Goal: Find contact information: Find contact information

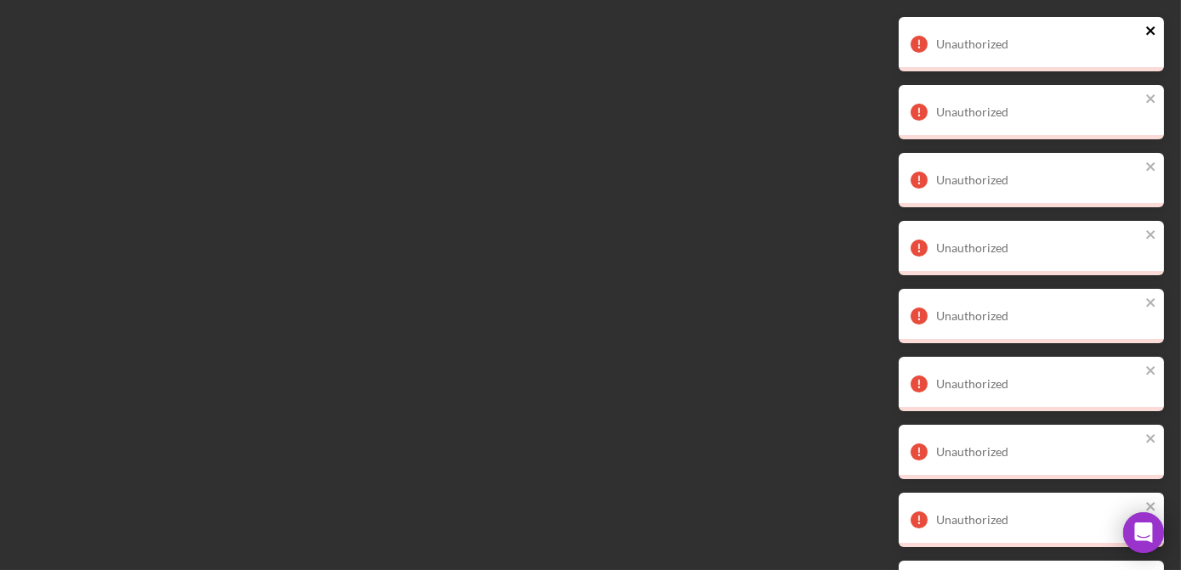
click at [1152, 31] on icon "close" at bounding box center [1151, 31] width 12 height 14
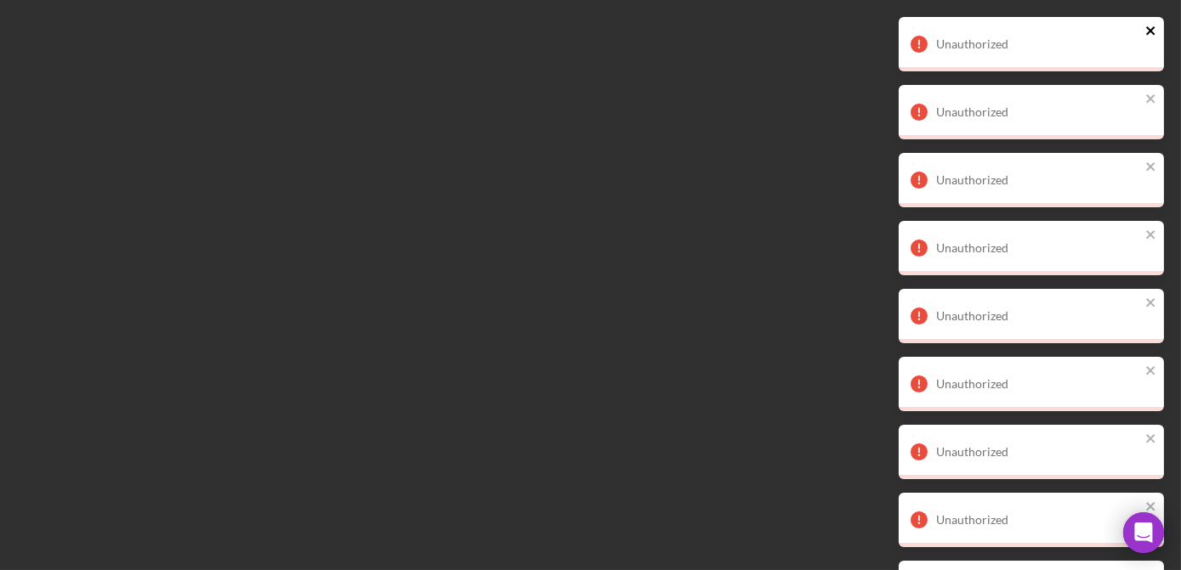
click at [1152, 31] on icon "close" at bounding box center [1151, 31] width 12 height 14
click at [1155, 31] on icon "close" at bounding box center [1151, 31] width 12 height 14
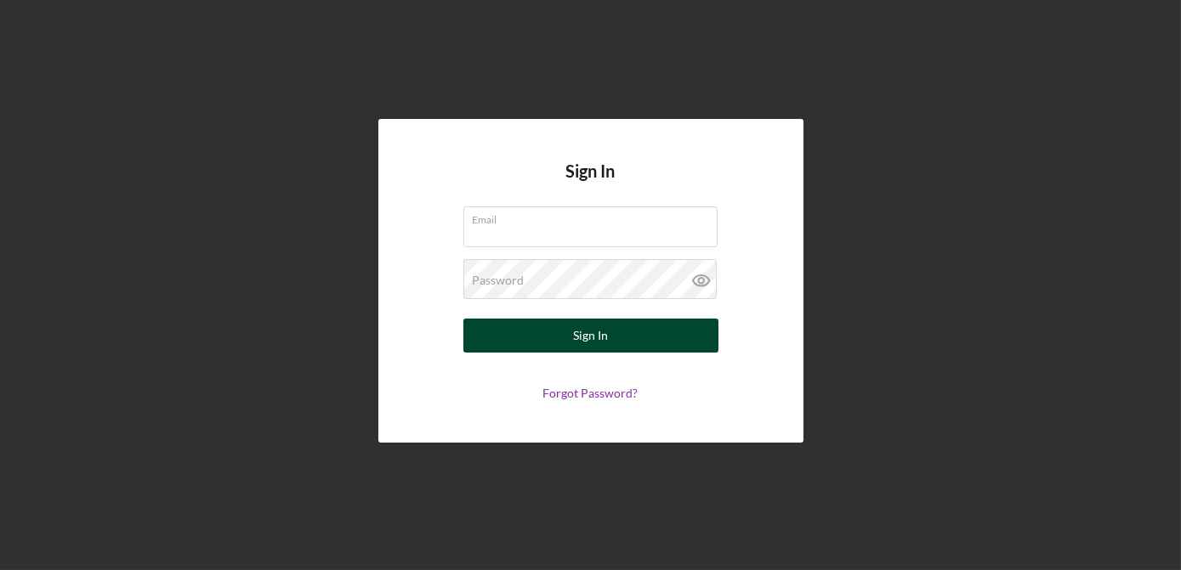
type input "lcaldwell@womenventure.org"
click at [544, 342] on button "Sign In" at bounding box center [590, 336] width 255 height 34
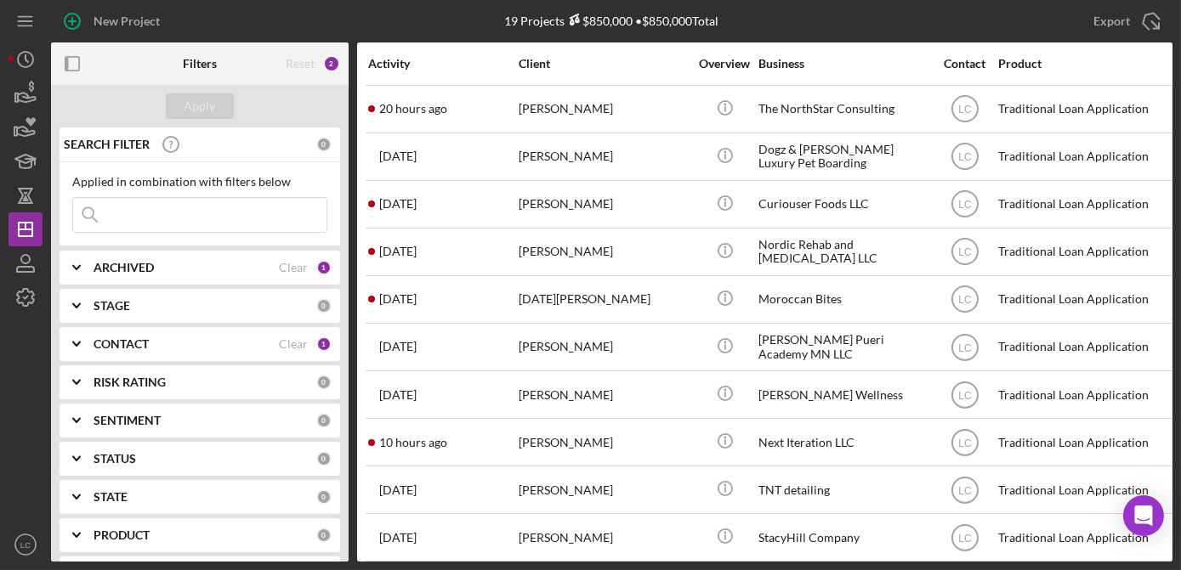
click at [126, 350] on b "CONTACT" at bounding box center [121, 344] width 55 height 14
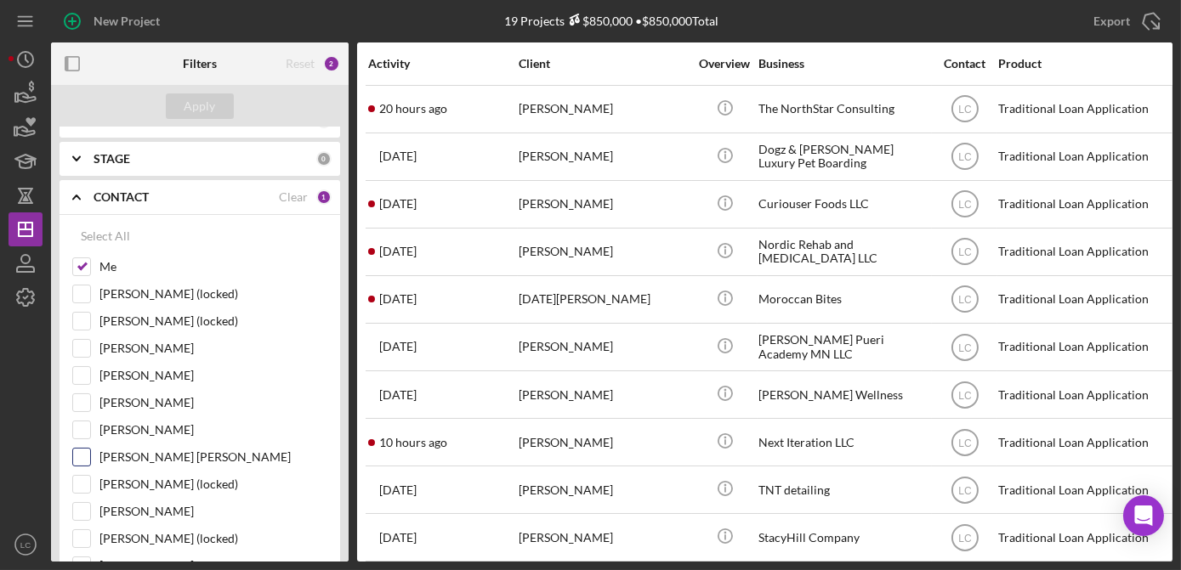
scroll to position [154, 0]
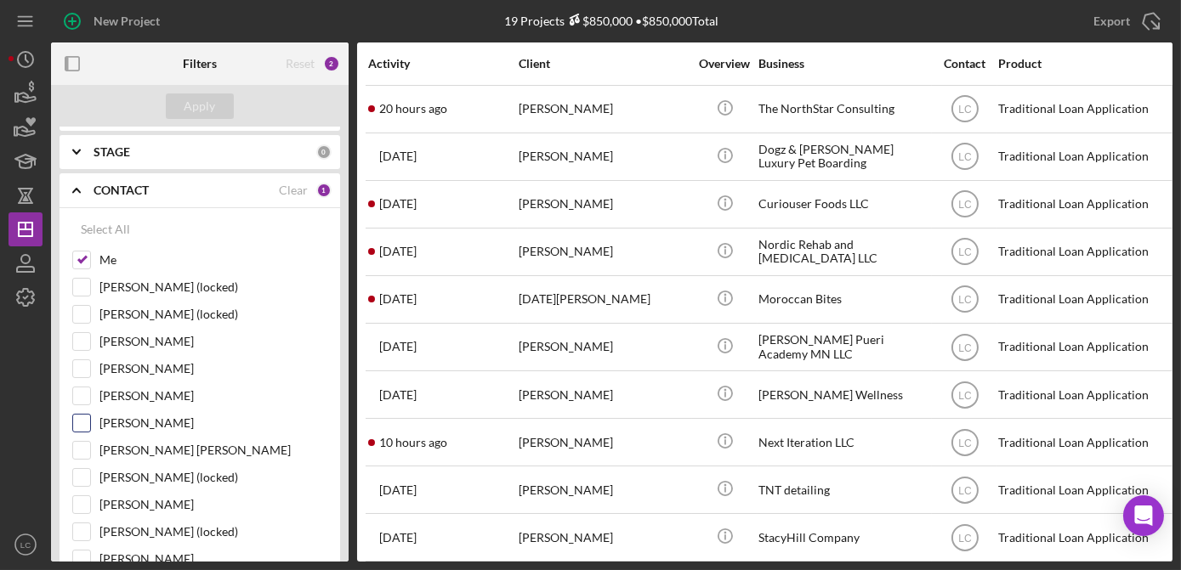
click at [86, 423] on input "Hibaq Farah" at bounding box center [81, 423] width 17 height 17
checkbox input "true"
click at [82, 370] on input "Ryan Llewellyn" at bounding box center [81, 368] width 17 height 17
checkbox input "true"
click at [86, 504] on input "Jasmine Robinson" at bounding box center [81, 504] width 17 height 17
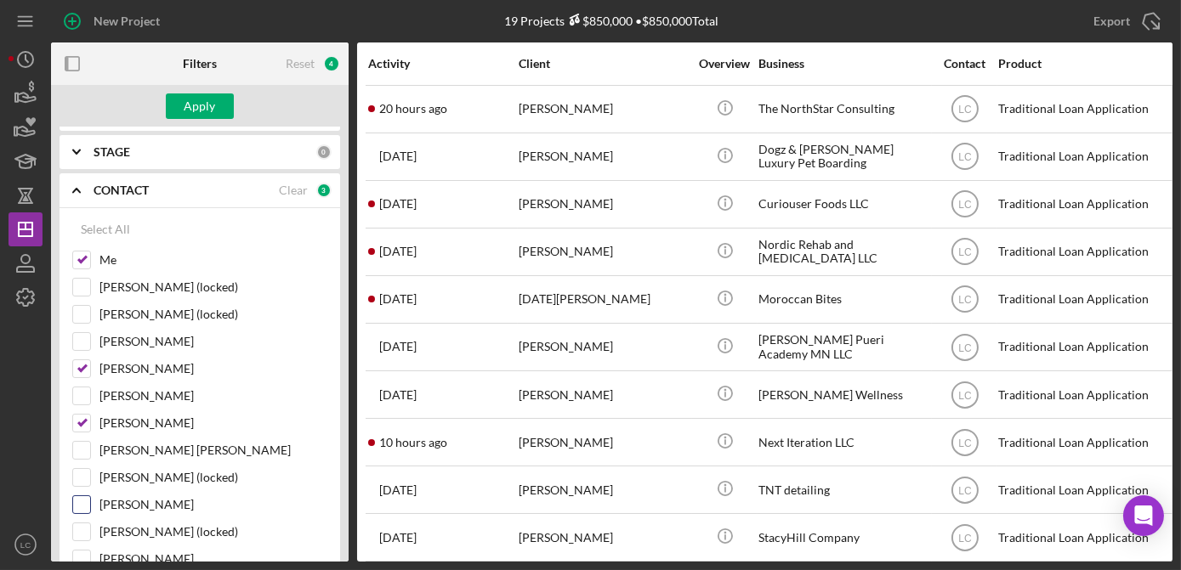
checkbox input "true"
click at [199, 91] on div "Apply" at bounding box center [200, 106] width 298 height 43
click at [199, 102] on div "Apply" at bounding box center [199, 107] width 31 height 26
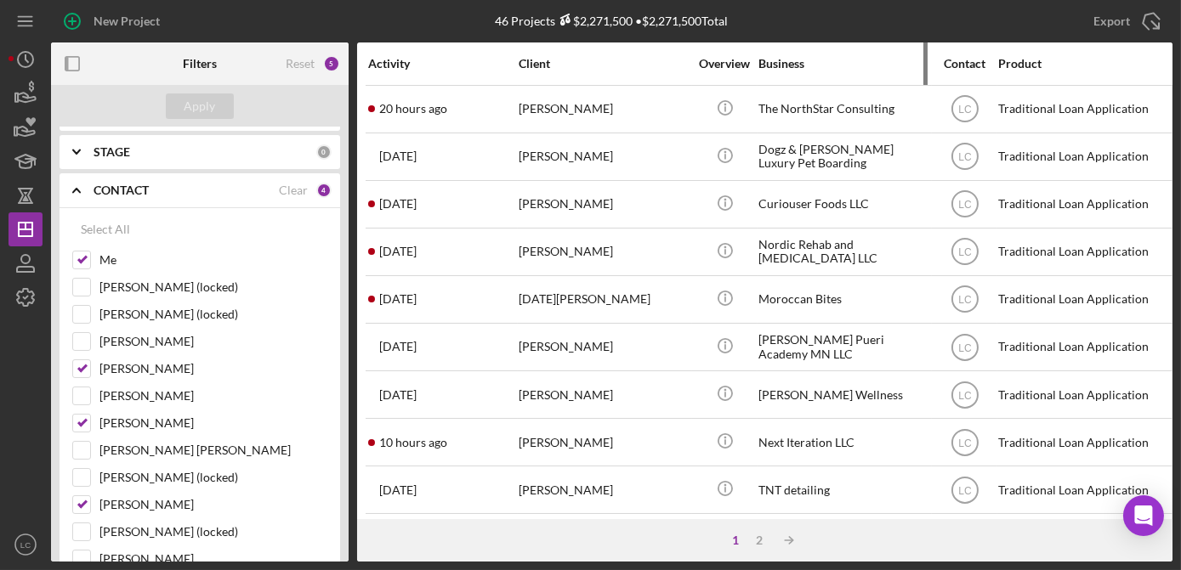
click at [775, 66] on div "Business" at bounding box center [843, 64] width 170 height 14
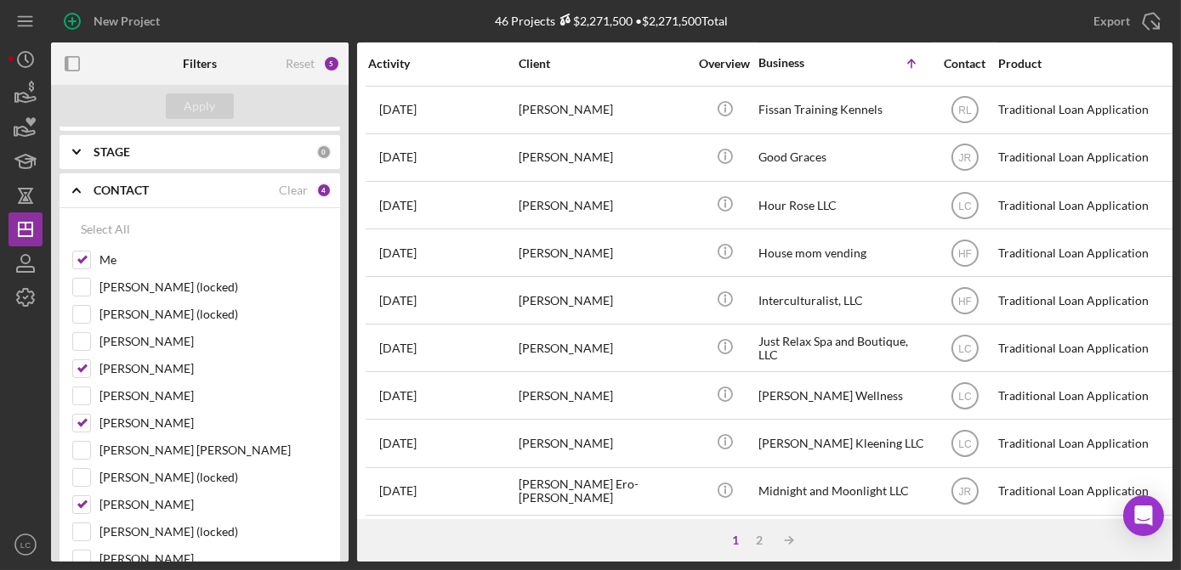
scroll to position [769, 0]
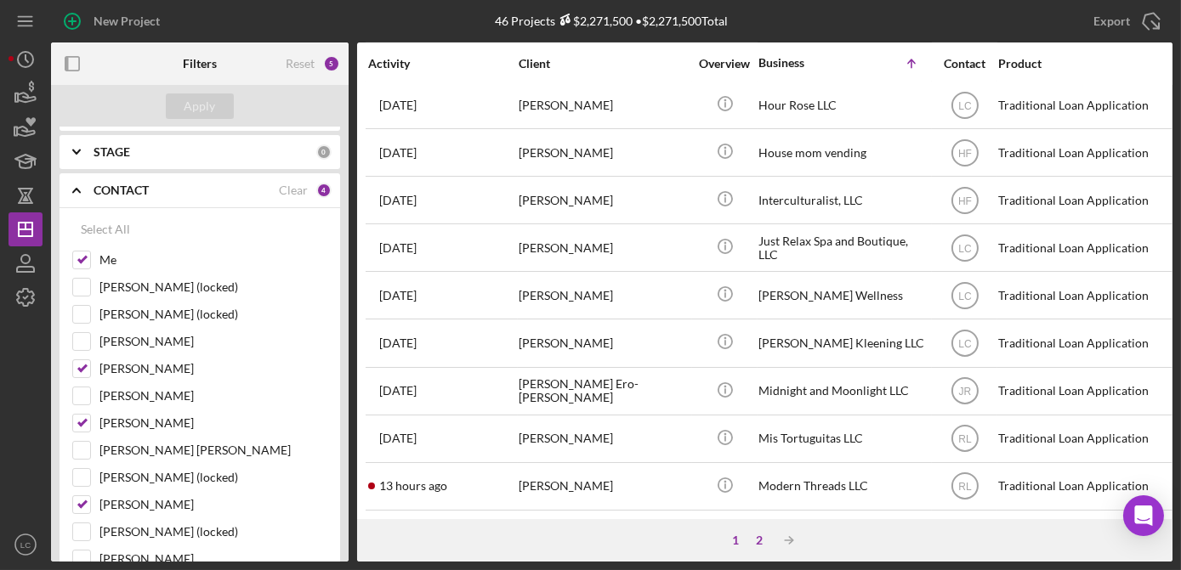
click at [758, 544] on div "2" at bounding box center [760, 541] width 24 height 14
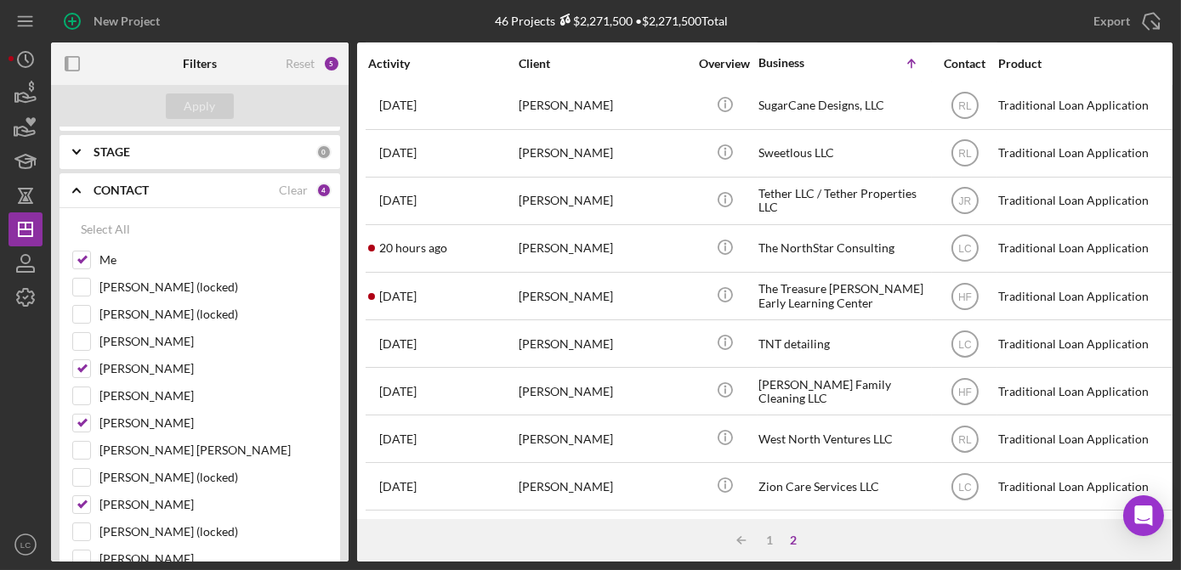
scroll to position [580, 0]
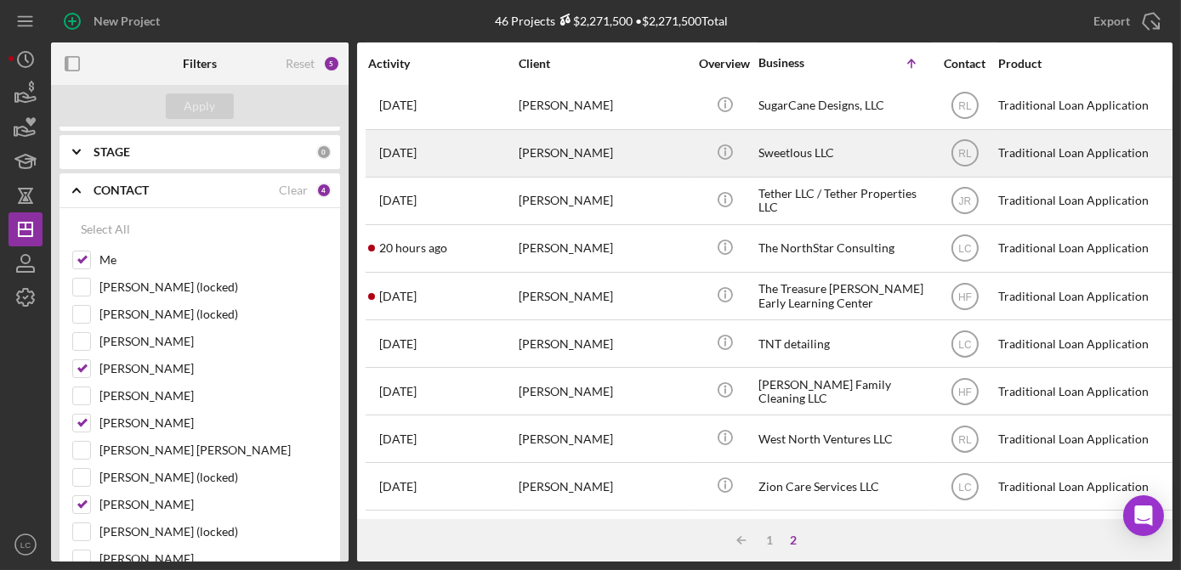
click at [832, 144] on div "Sweetlous LLC" at bounding box center [843, 153] width 170 height 45
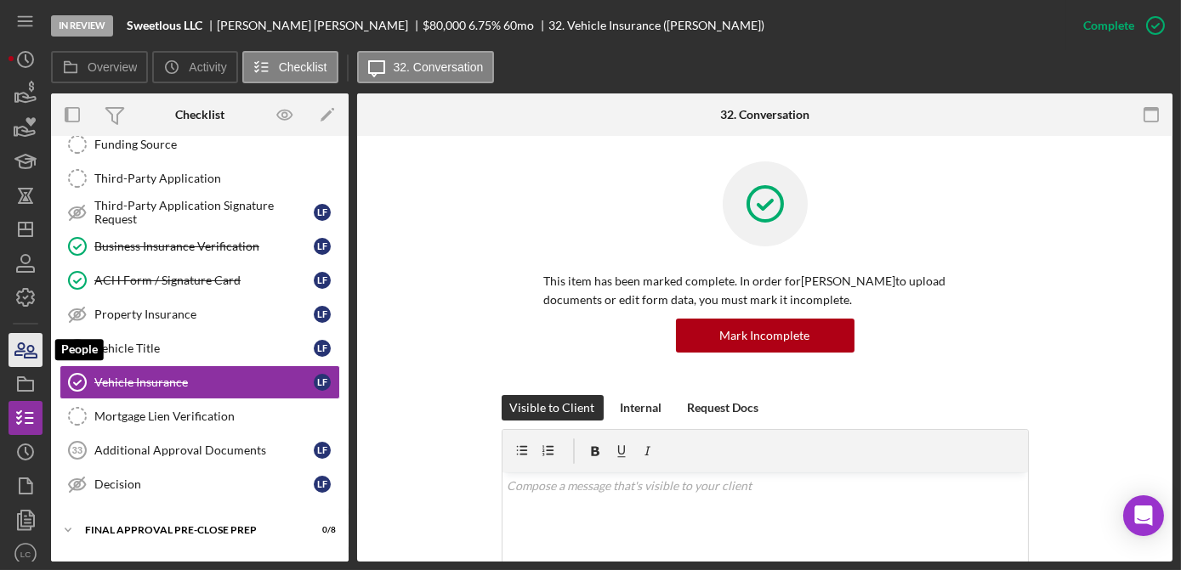
scroll to position [406, 0]
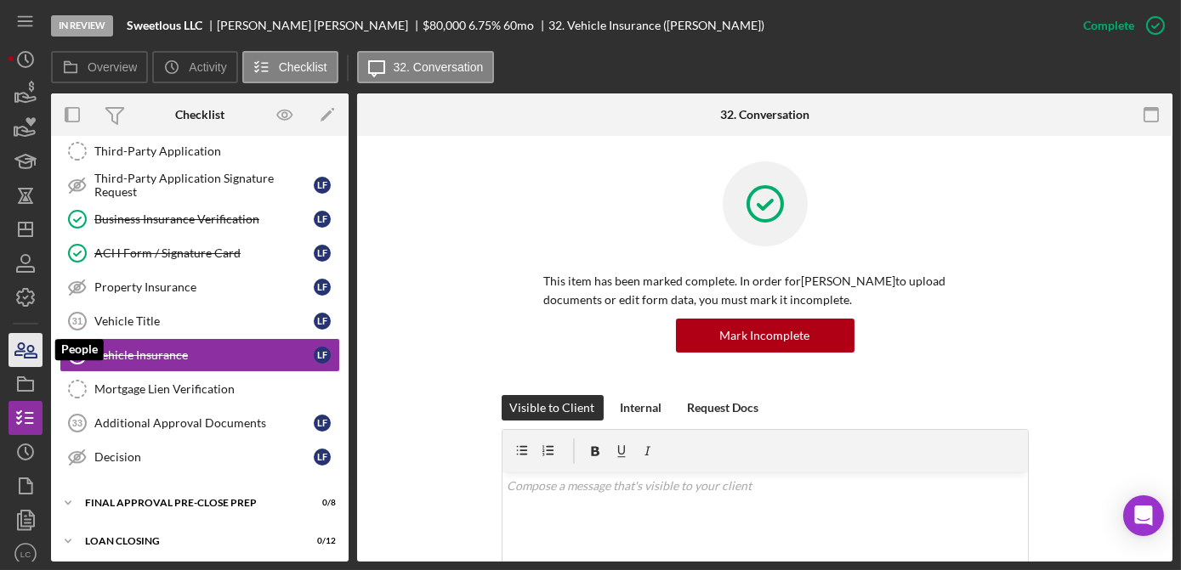
click at [26, 349] on icon "button" at bounding box center [25, 350] width 43 height 43
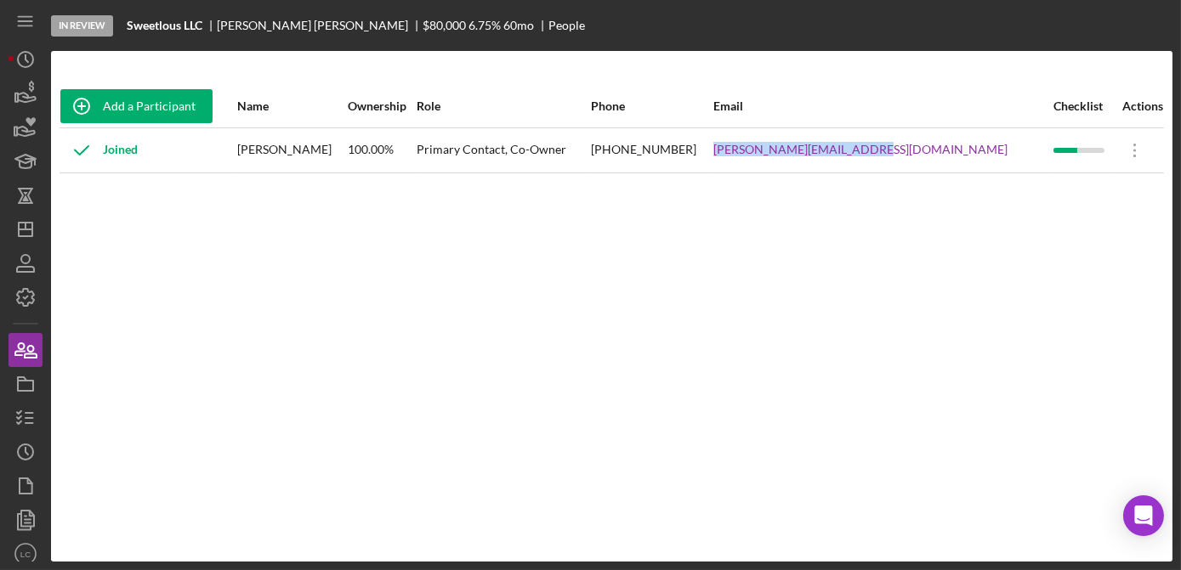
drag, startPoint x: 970, startPoint y: 156, endPoint x: 800, endPoint y: 152, distance: 170.1
click at [800, 152] on tr "Joined Louisa Farhat 100.00% Primary Contact, Co-Owner (612) 998-1099 Louisa@sw…" at bounding box center [612, 150] width 1104 height 45
copy tr "Louisa@sweetlousmeats.com"
click at [27, 416] on icon "button" at bounding box center [25, 418] width 43 height 43
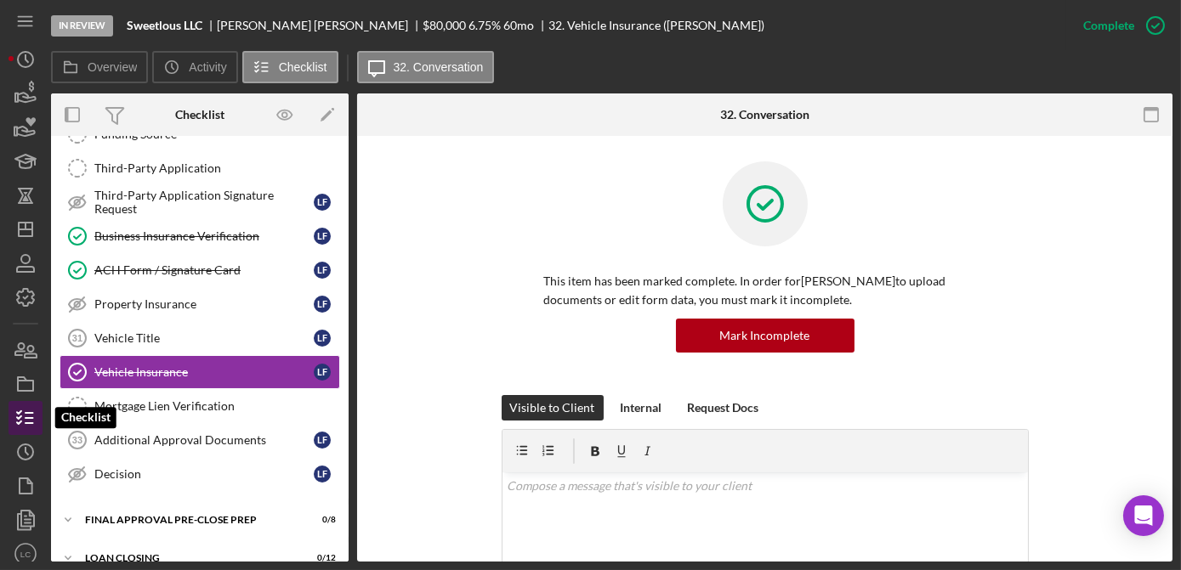
scroll to position [405, 0]
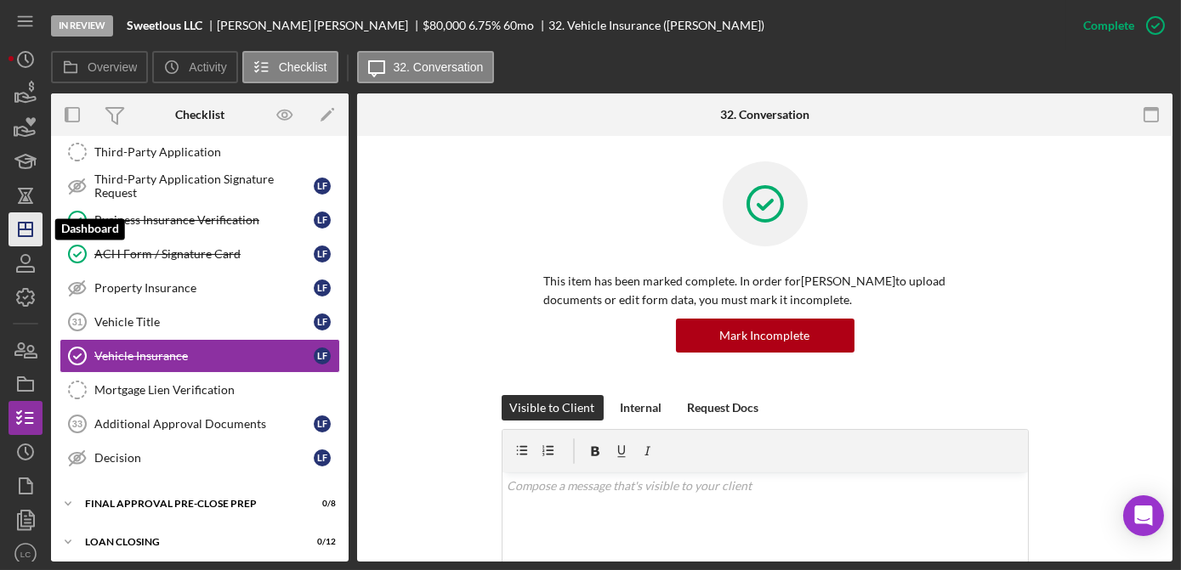
click at [30, 223] on polygon "button" at bounding box center [26, 230] width 14 height 14
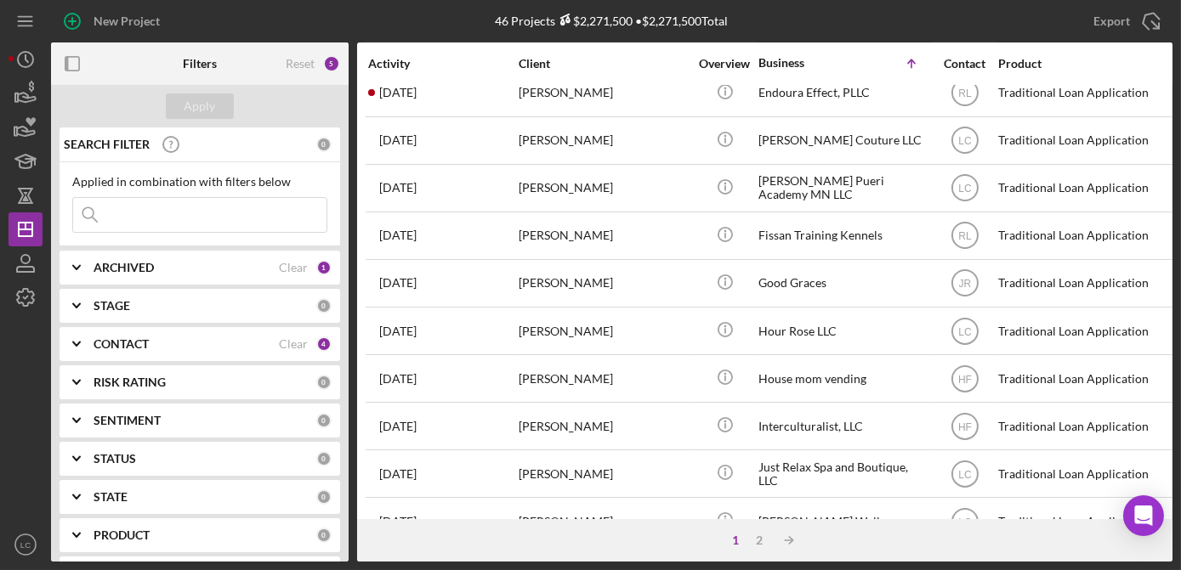
scroll to position [769, 0]
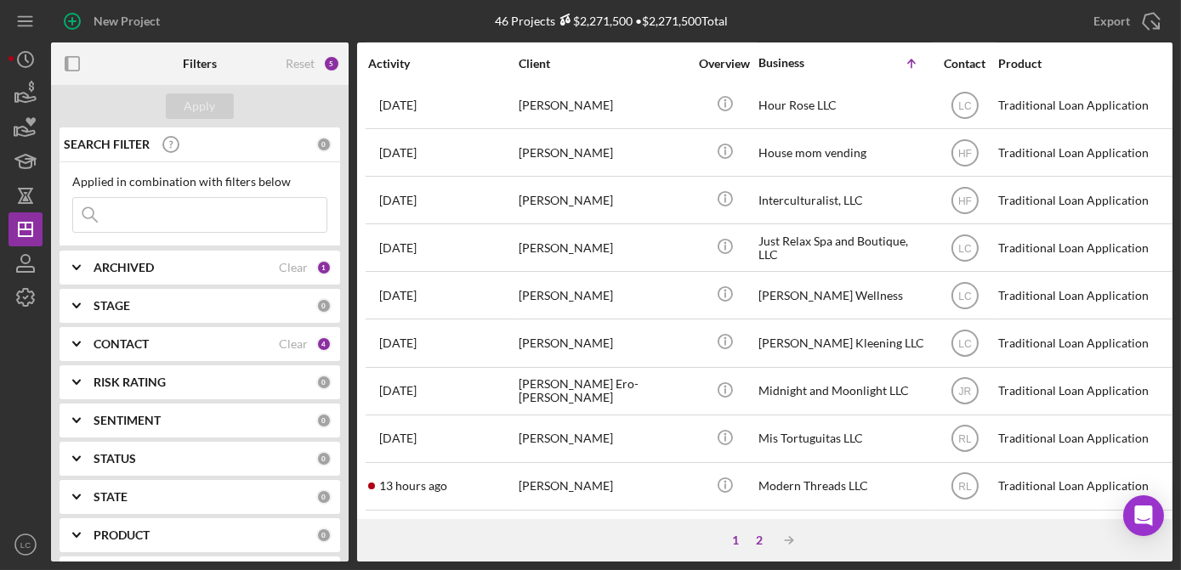
click at [761, 535] on div "2" at bounding box center [760, 541] width 24 height 14
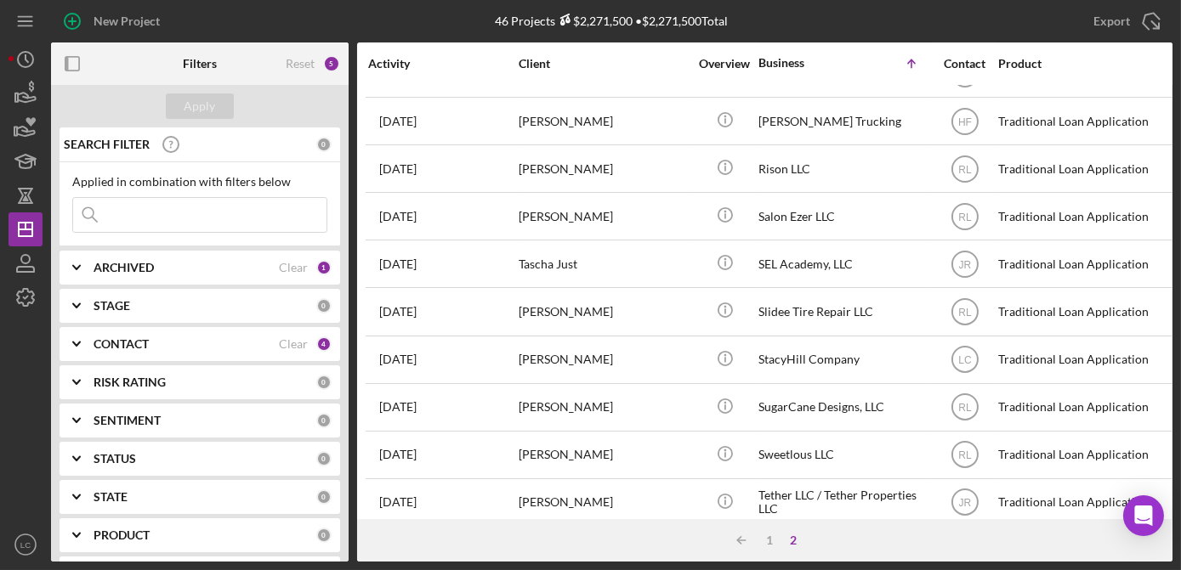
scroll to position [194, 0]
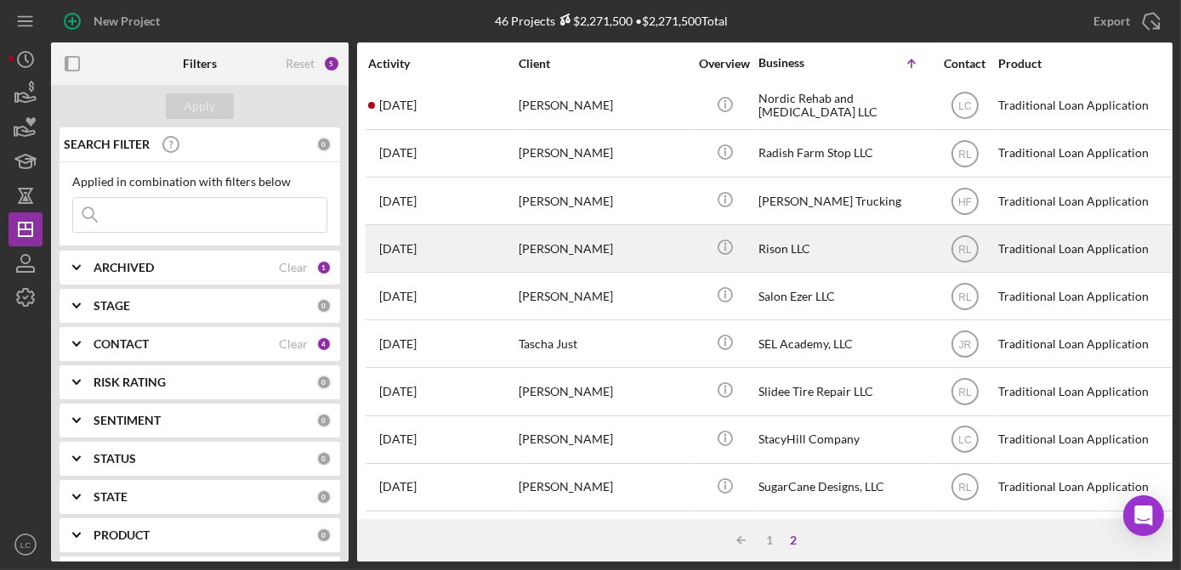
click at [790, 238] on div "Rison LLC" at bounding box center [843, 248] width 170 height 45
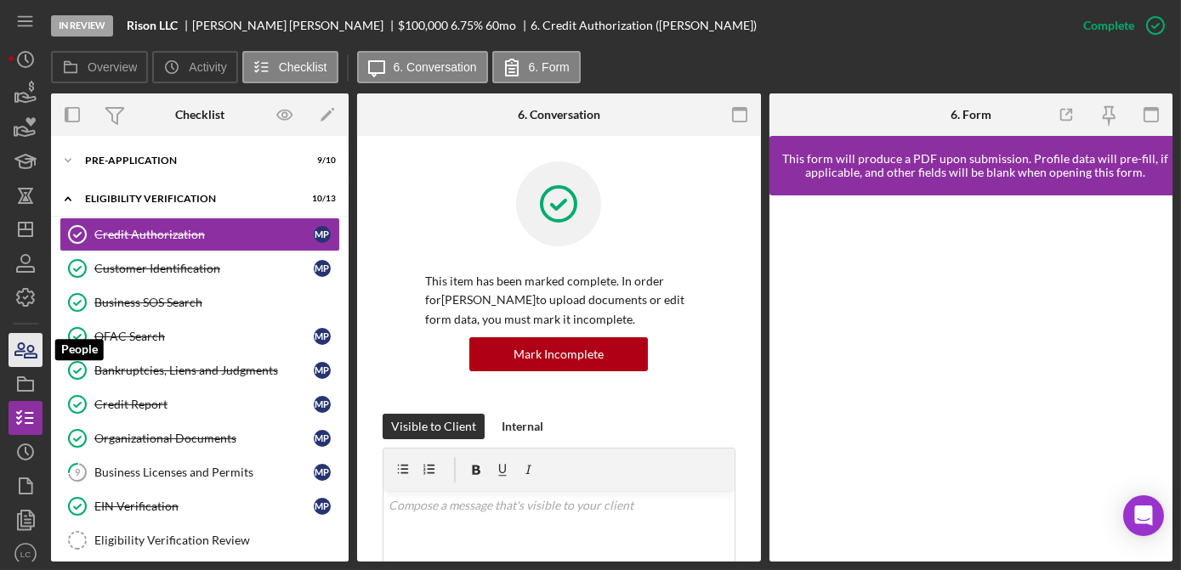
click at [25, 361] on icon "button" at bounding box center [25, 350] width 43 height 43
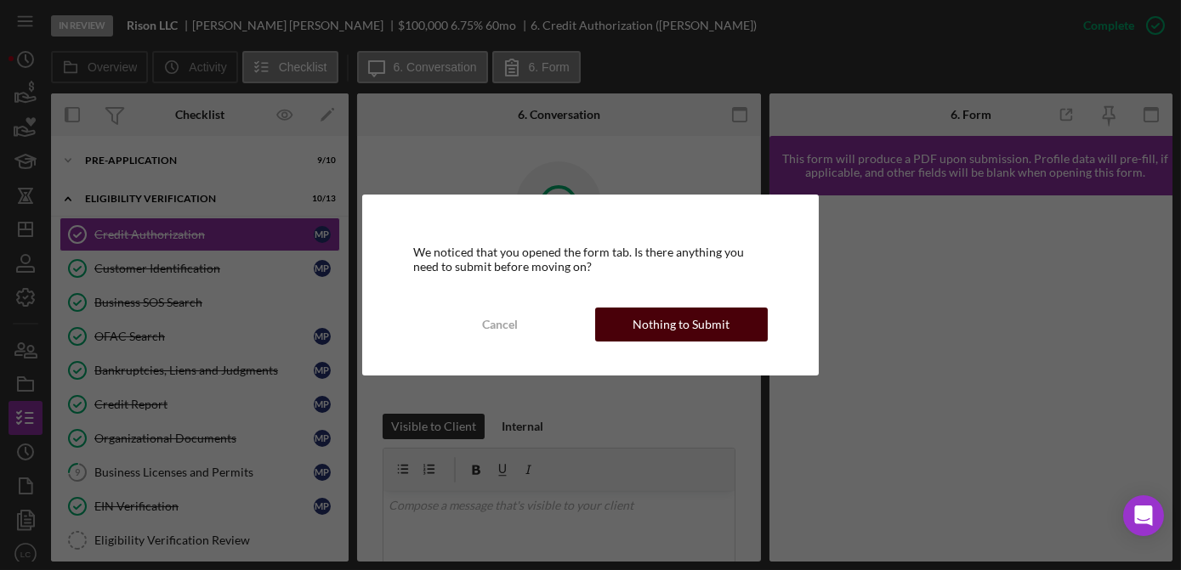
click at [677, 325] on div "Nothing to Submit" at bounding box center [680, 325] width 97 height 34
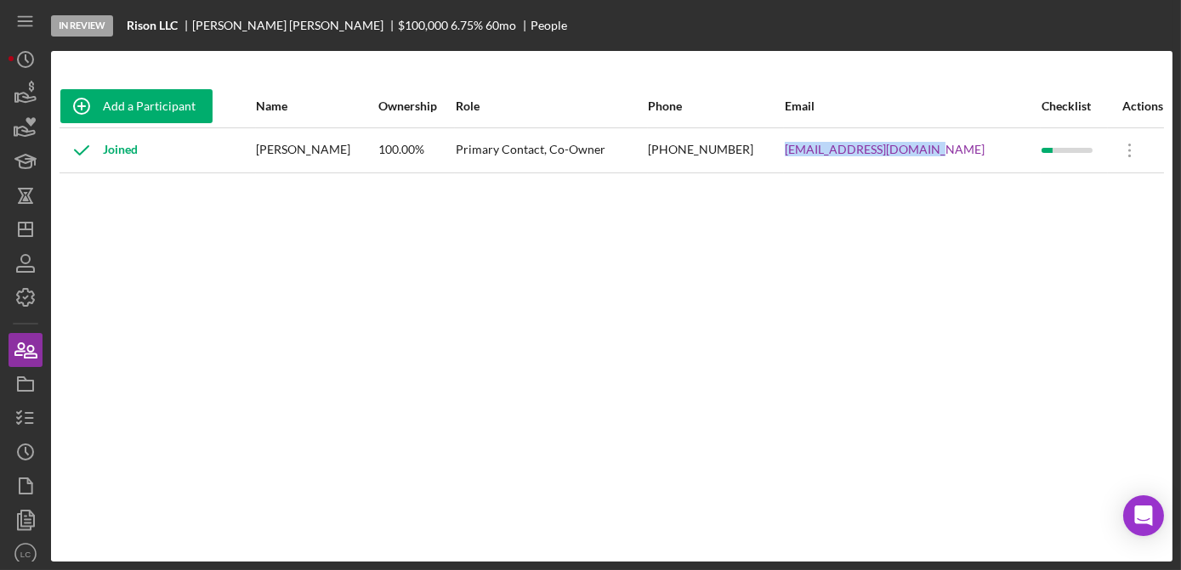
drag, startPoint x: 961, startPoint y: 151, endPoint x: 818, endPoint y: 155, distance: 142.8
click at [818, 155] on tr "Joined Myra Patterson 100.00% Primary Contact, Co-Owner (651) 246-7378 designs@…" at bounding box center [612, 150] width 1104 height 45
drag, startPoint x: 818, startPoint y: 155, endPoint x: 829, endPoint y: 158, distance: 11.6
copy tr "designs@risondesign.com"
click at [24, 223] on polygon "button" at bounding box center [26, 230] width 14 height 14
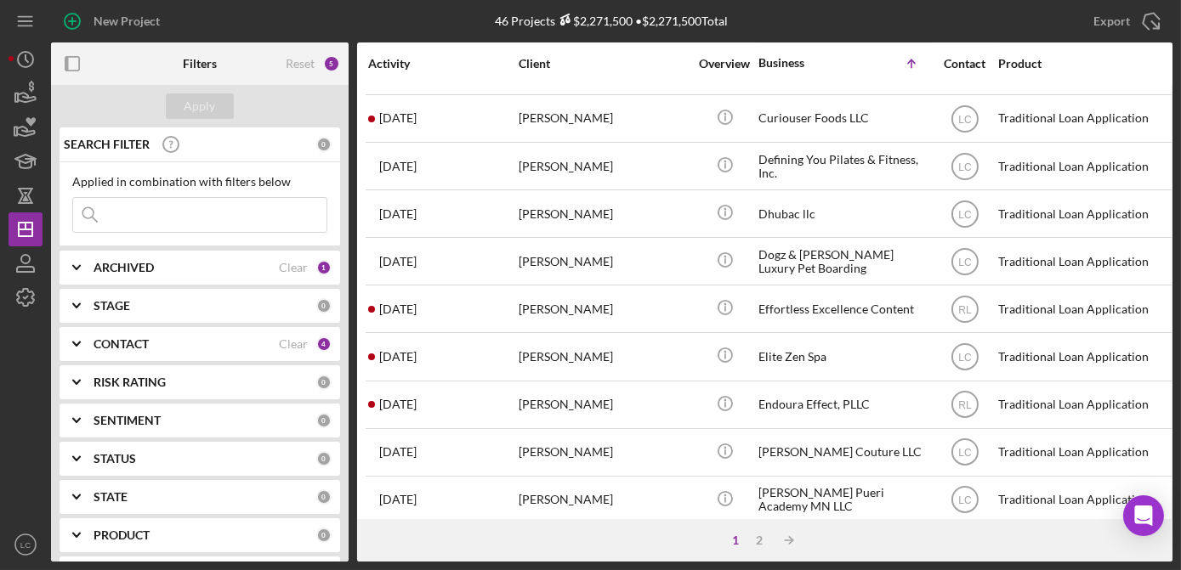
scroll to position [383, 0]
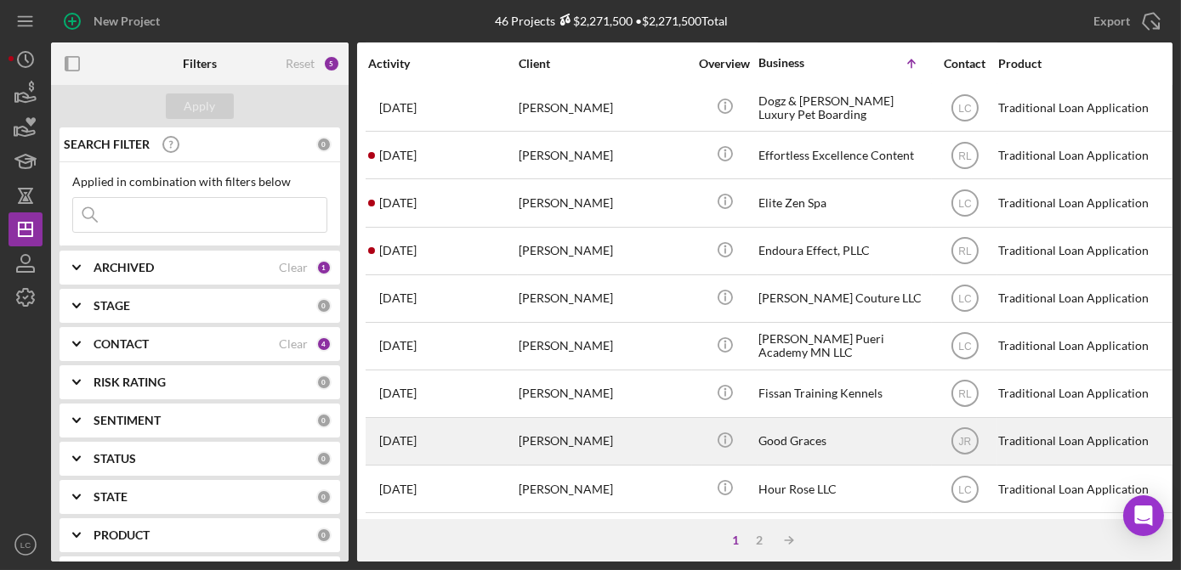
click at [766, 434] on div "Good Graces" at bounding box center [843, 441] width 170 height 45
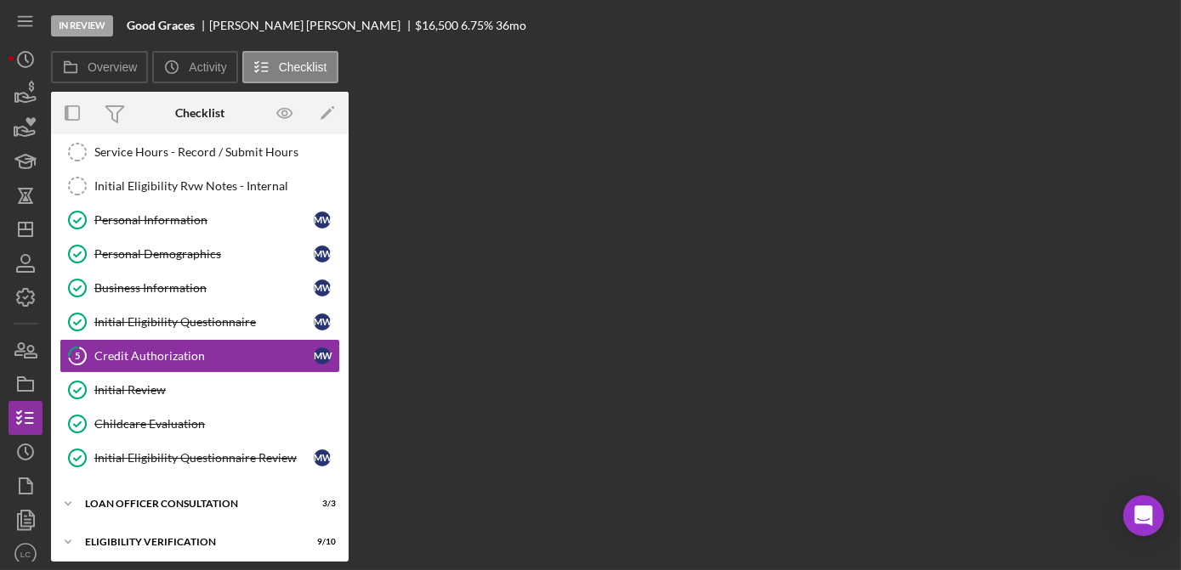
scroll to position [47, 0]
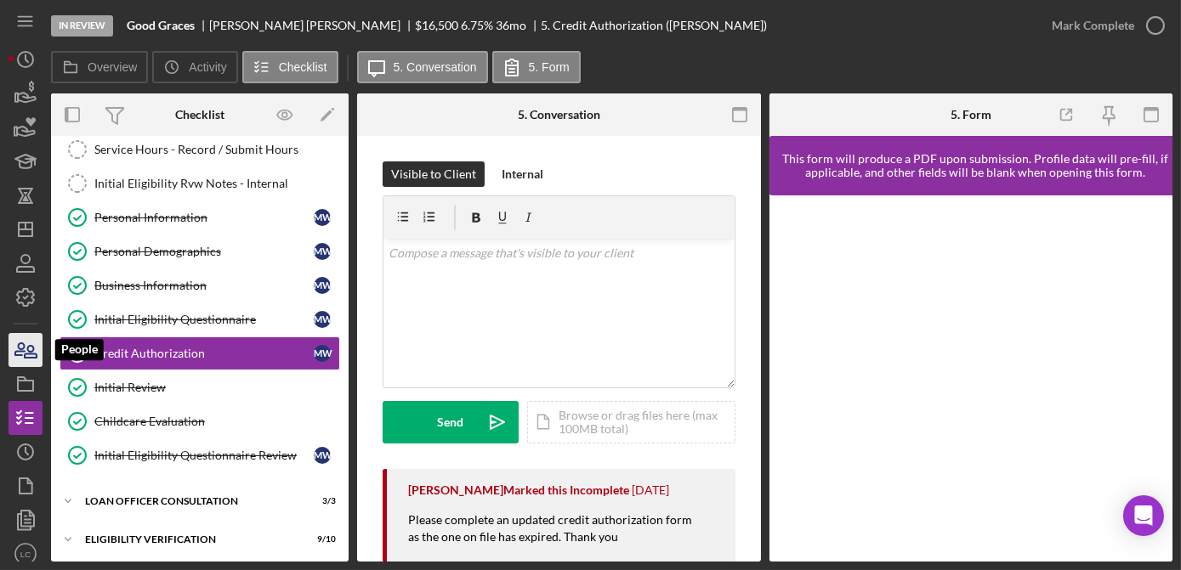
click at [16, 354] on icon "button" at bounding box center [19, 349] width 9 height 12
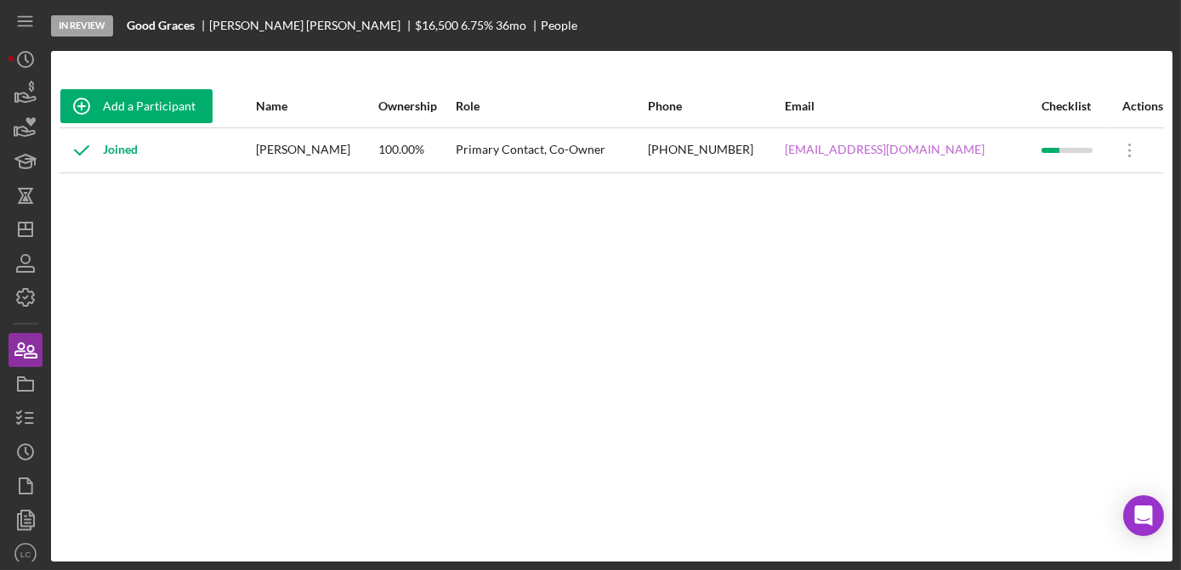
click at [887, 149] on link "hello@melaniewalby.com" at bounding box center [885, 150] width 200 height 14
click at [14, 267] on icon "button" at bounding box center [25, 263] width 43 height 43
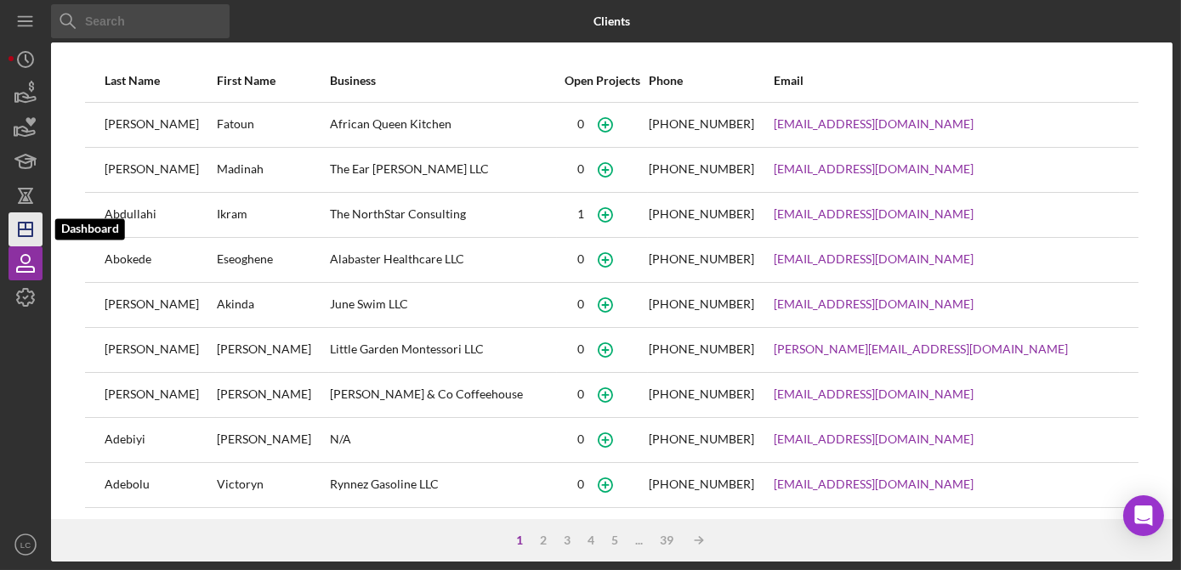
click at [29, 230] on line "button" at bounding box center [26, 230] width 14 height 0
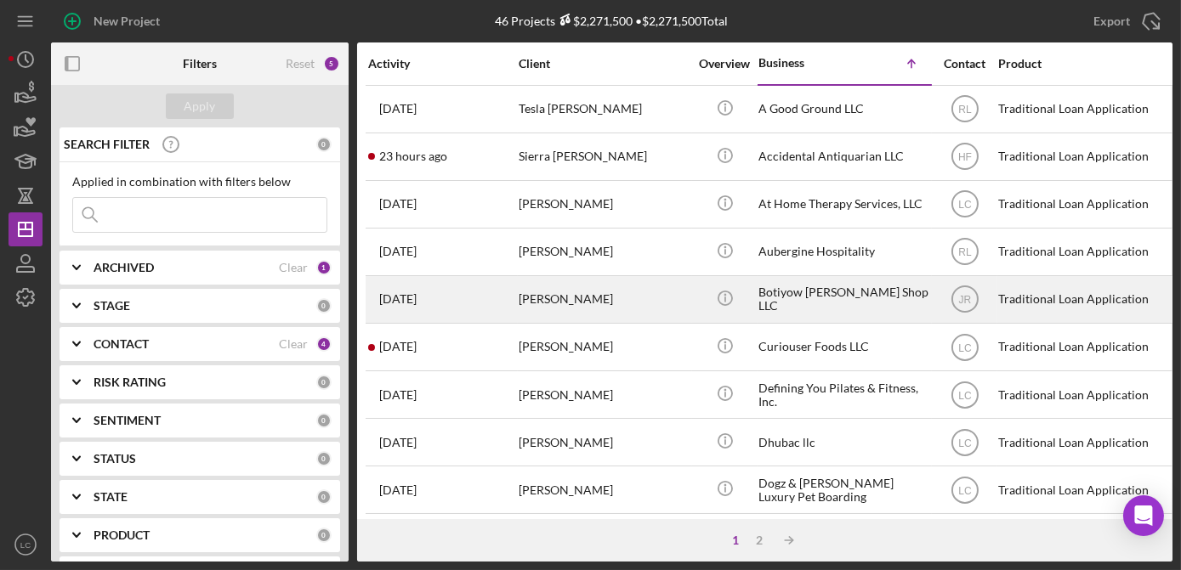
click at [836, 300] on div "Botiyow Barber Shop LLC" at bounding box center [843, 299] width 170 height 45
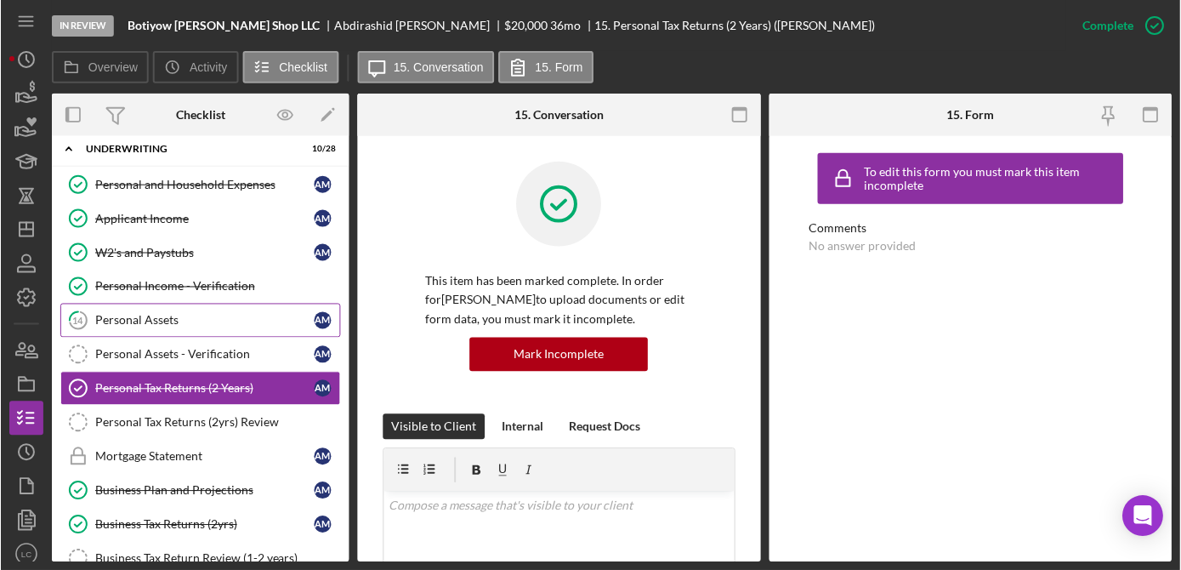
scroll to position [162, 0]
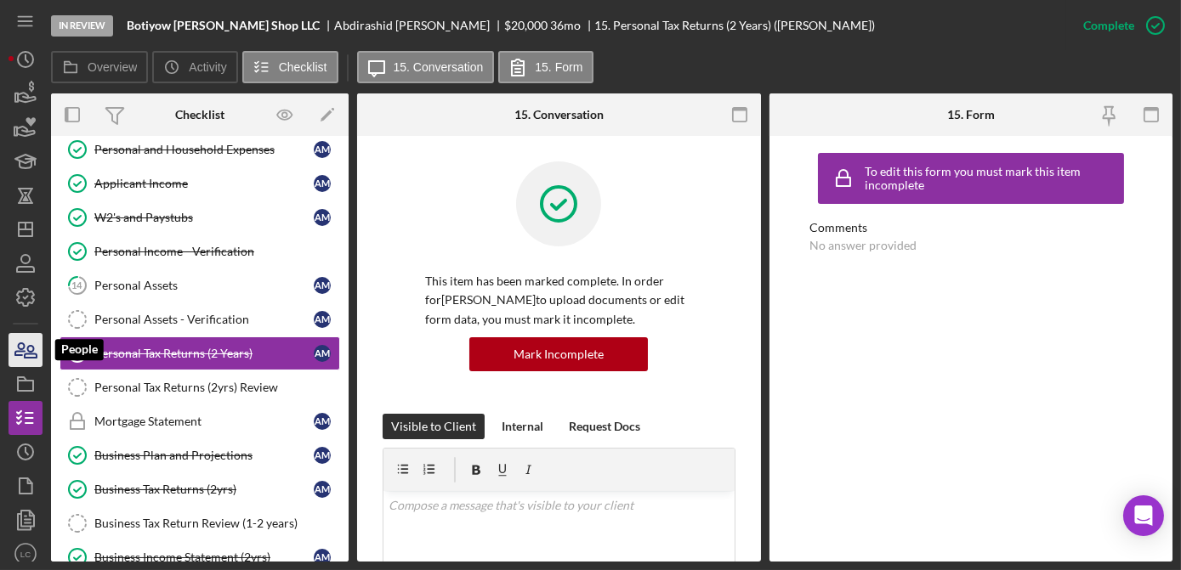
click at [19, 350] on icon "button" at bounding box center [25, 350] width 43 height 43
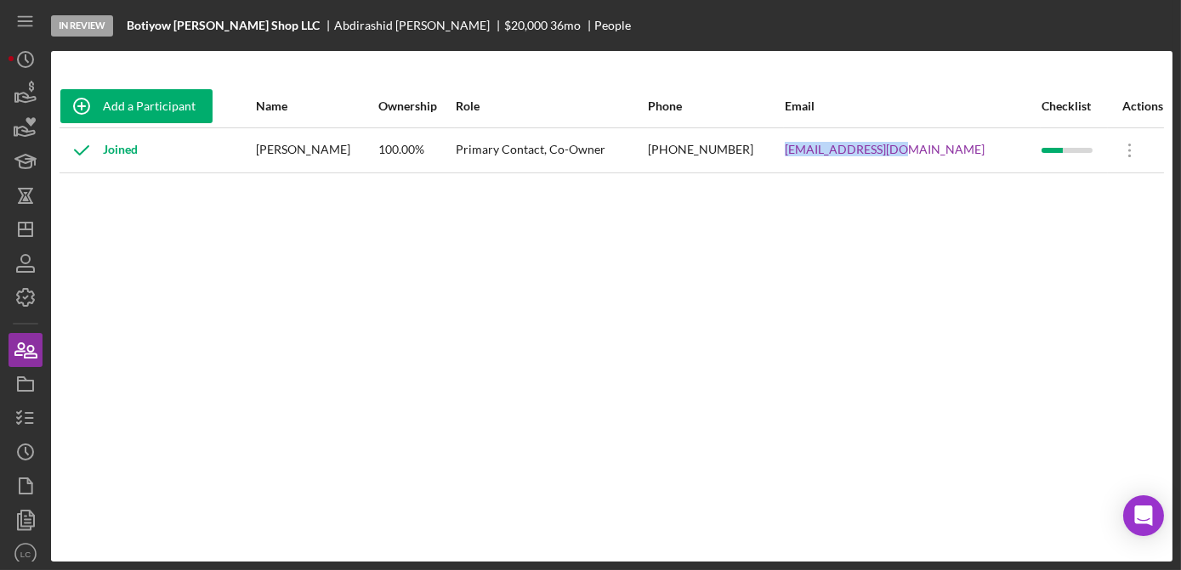
drag, startPoint x: 980, startPoint y: 149, endPoint x: 845, endPoint y: 151, distance: 135.2
click at [845, 151] on tr "Joined Abdirashid Mohamed 100.00% Primary Contact, Co-Owner (503) 901-3291 Boti…" at bounding box center [612, 150] width 1104 height 45
drag, startPoint x: 845, startPoint y: 151, endPoint x: 893, endPoint y: 152, distance: 48.5
copy tr "Botiyow5@gmail.com"
drag, startPoint x: 330, startPoint y: 27, endPoint x: 282, endPoint y: 26, distance: 47.6
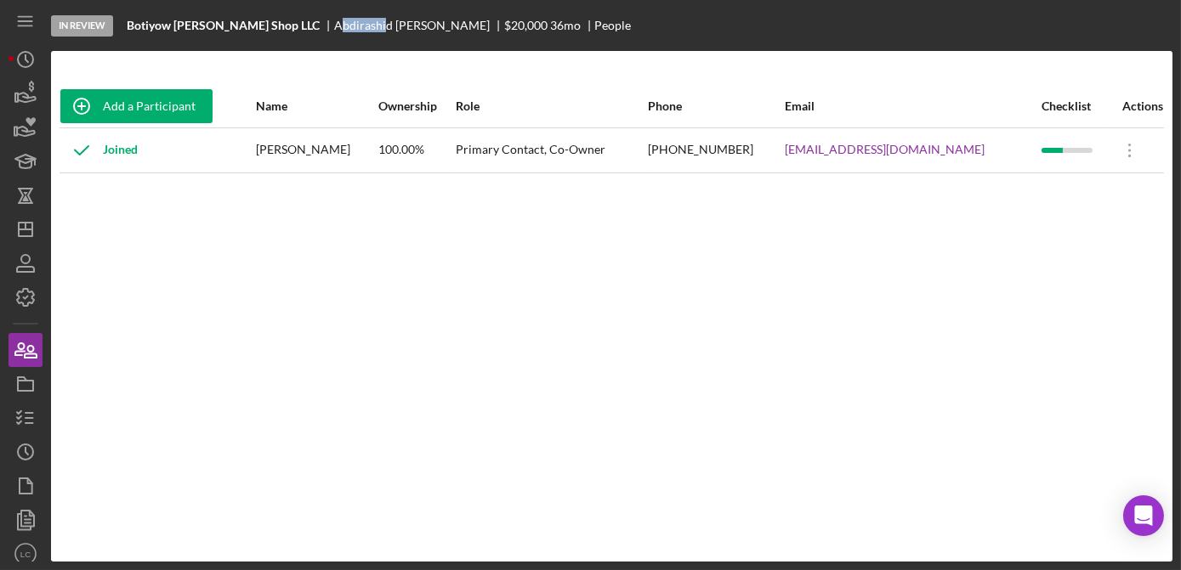
click at [334, 26] on div "Abdirashid Mohamed" at bounding box center [419, 26] width 170 height 14
drag, startPoint x: 282, startPoint y: 26, endPoint x: 591, endPoint y: 10, distance: 309.0
click at [591, 10] on div "In Review Botiyow Barber Shop LLC Abdirashid Mohamed $20,000 36 mo People" at bounding box center [611, 25] width 1121 height 51
drag, startPoint x: 389, startPoint y: 24, endPoint x: 276, endPoint y: 31, distance: 113.3
click at [334, 31] on div "Abdirashid Mohamed" at bounding box center [419, 26] width 170 height 14
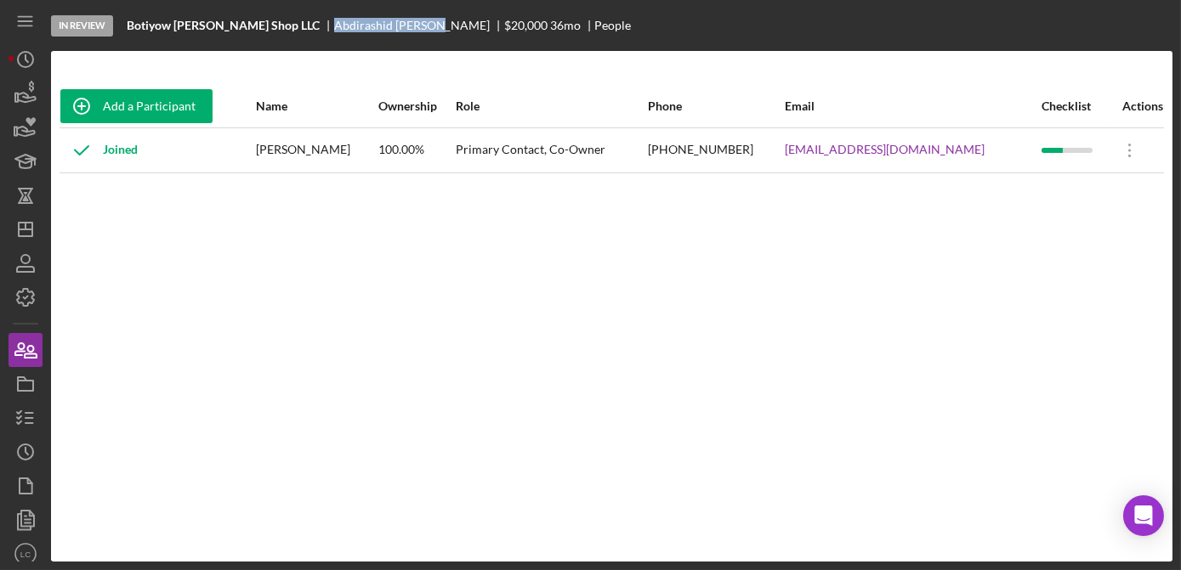
copy div "Abdirashid Mohamed"
click at [31, 236] on polygon "button" at bounding box center [26, 230] width 14 height 14
